Goal: Find specific page/section: Find specific page/section

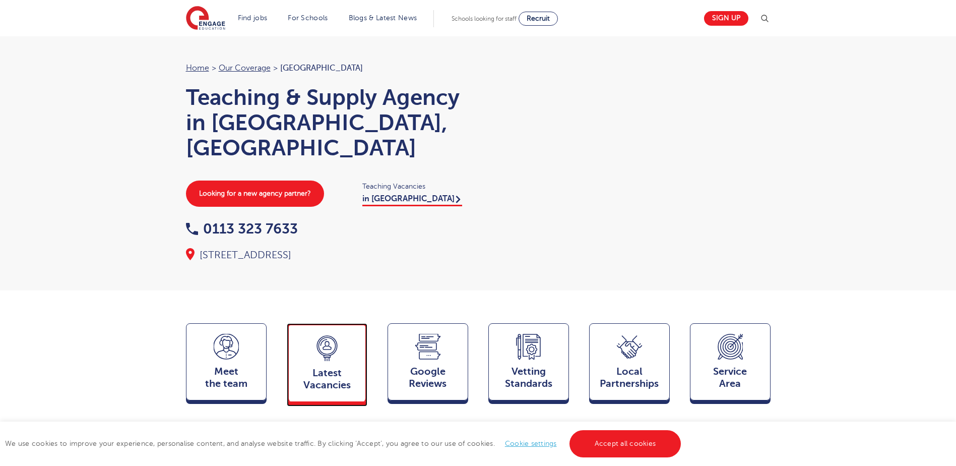
click at [322, 341] on icon at bounding box center [327, 348] width 25 height 26
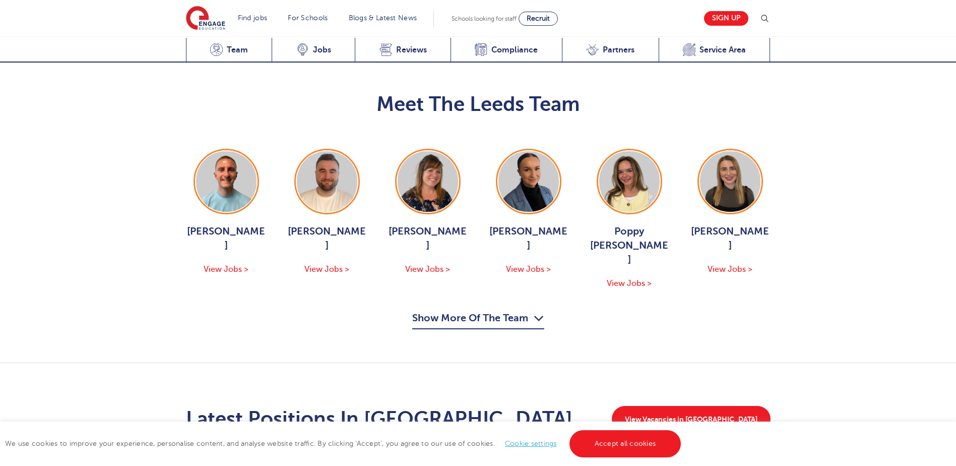
scroll to position [1050, 0]
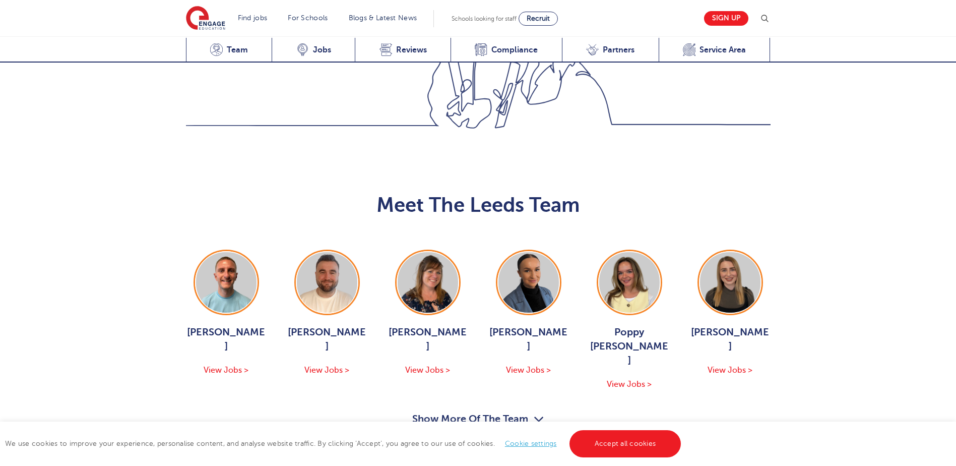
click at [465, 411] on button "Show More Of The Team" at bounding box center [478, 420] width 132 height 19
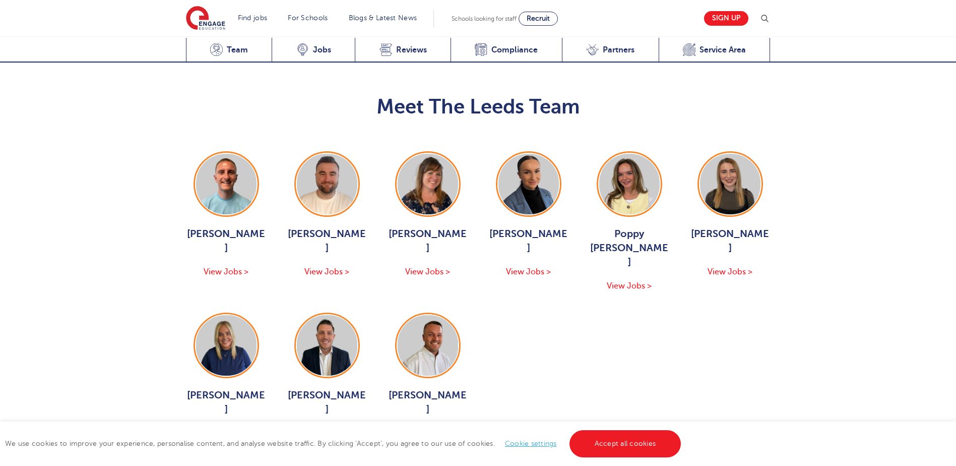
scroll to position [1151, 0]
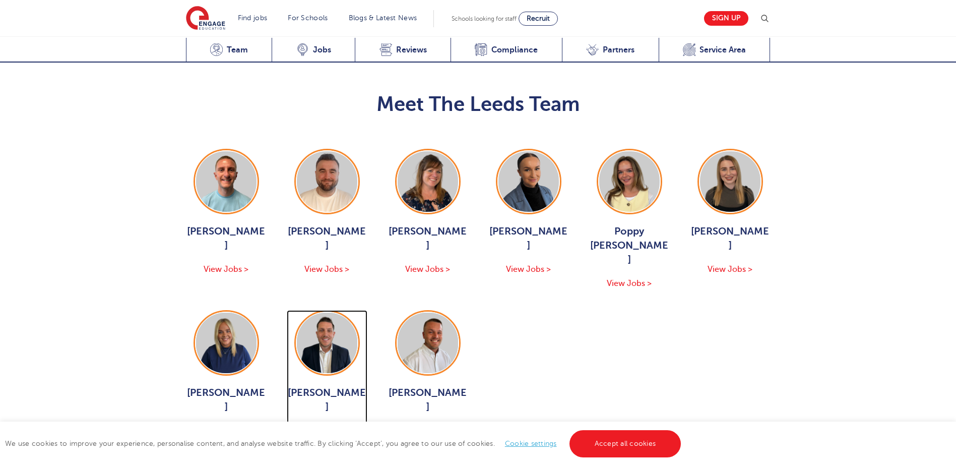
click at [323, 426] on span "View Jobs >" at bounding box center [327, 430] width 45 height 9
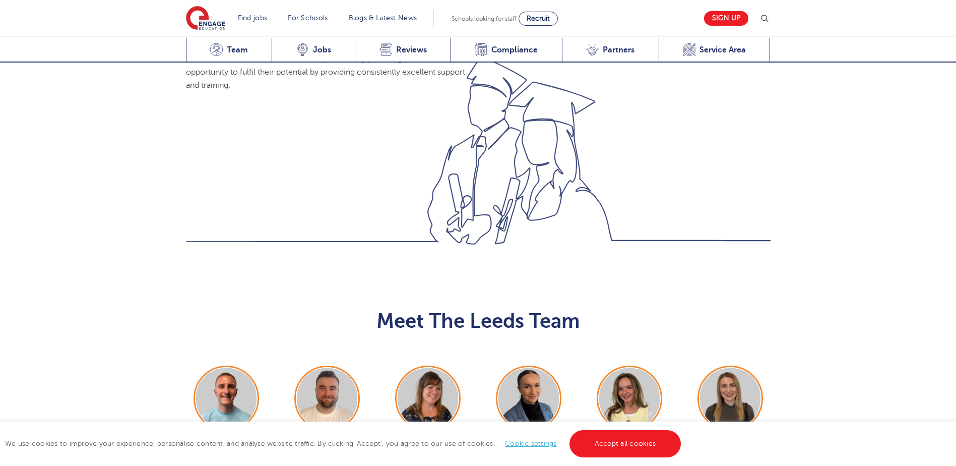
scroll to position [1050, 0]
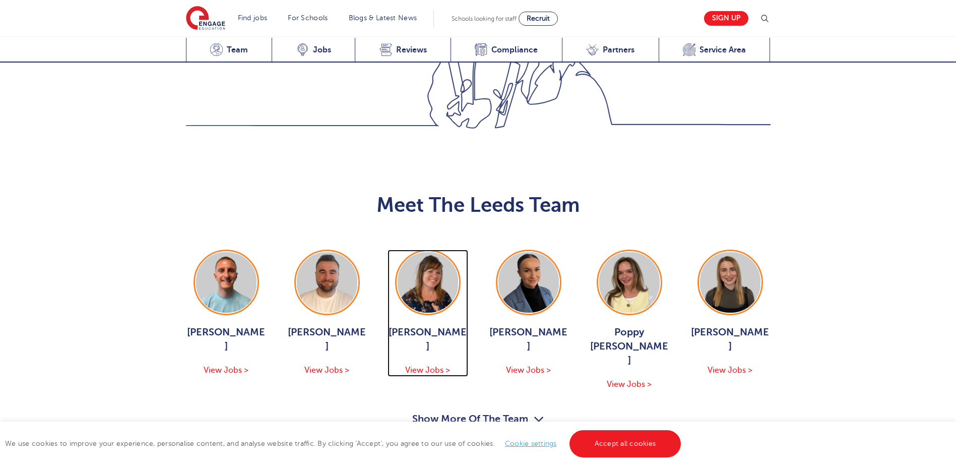
click at [422, 366] on span "View Jobs >" at bounding box center [427, 370] width 45 height 9
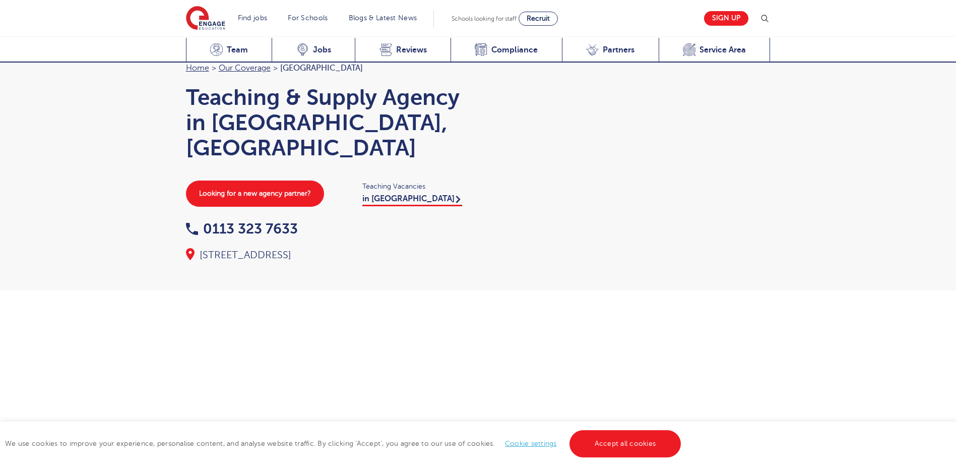
scroll to position [1050, 0]
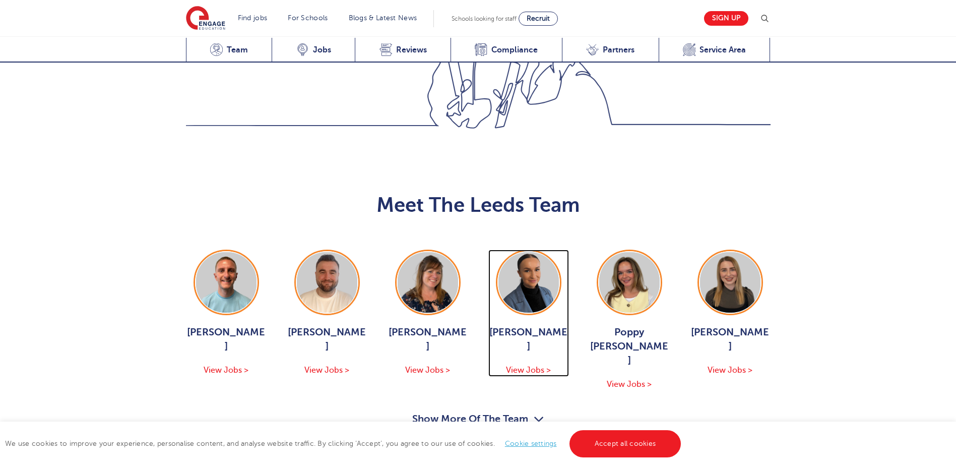
click at [526, 366] on span "View Jobs >" at bounding box center [528, 370] width 45 height 9
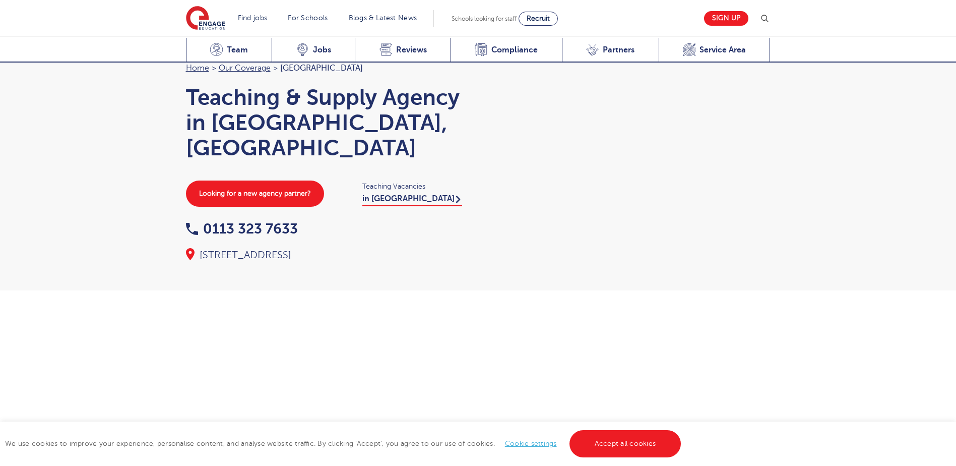
scroll to position [1050, 0]
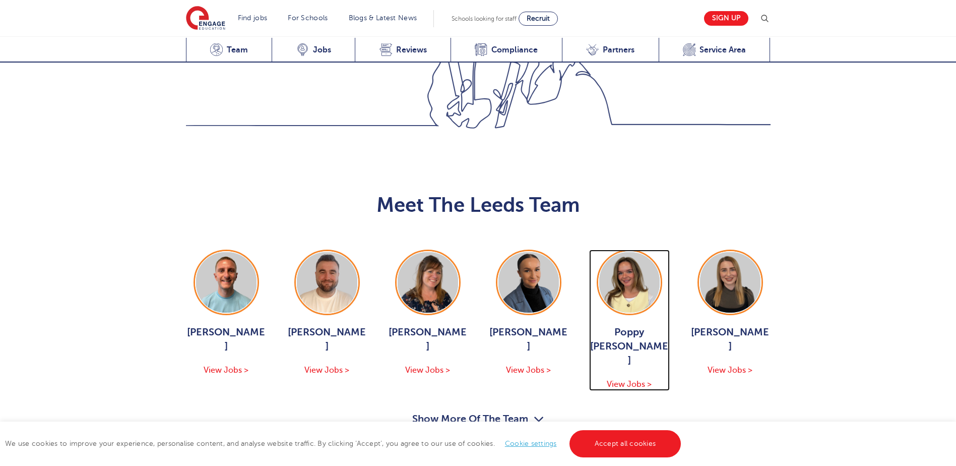
click at [648, 380] on span "View Jobs >" at bounding box center [629, 384] width 45 height 9
